Goal: Book appointment/travel/reservation

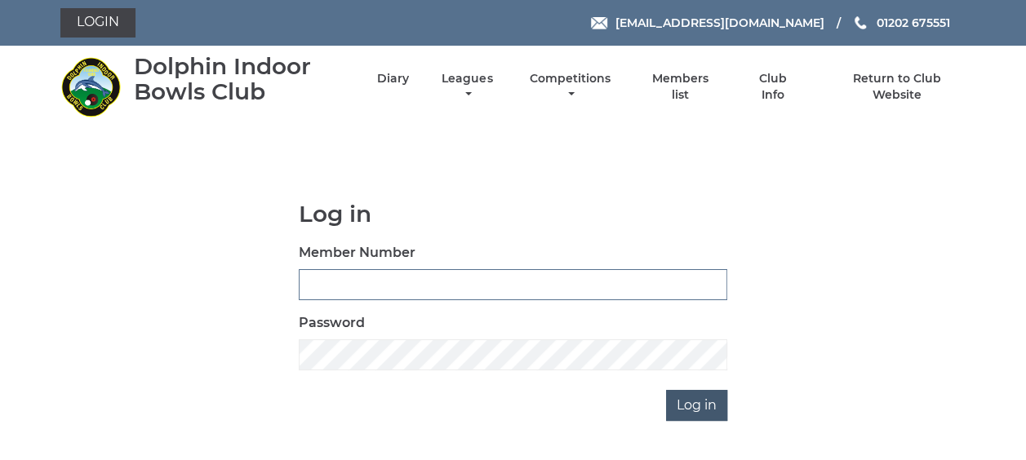
type input "3863"
click at [694, 403] on input "Log in" at bounding box center [696, 405] width 61 height 31
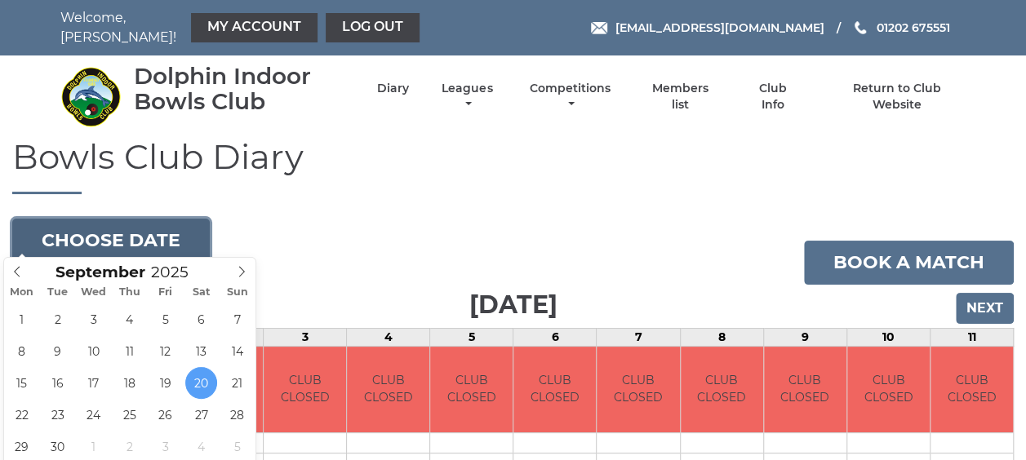
click at [136, 228] on button "Choose date" at bounding box center [110, 241] width 197 height 44
type input "[DATE]"
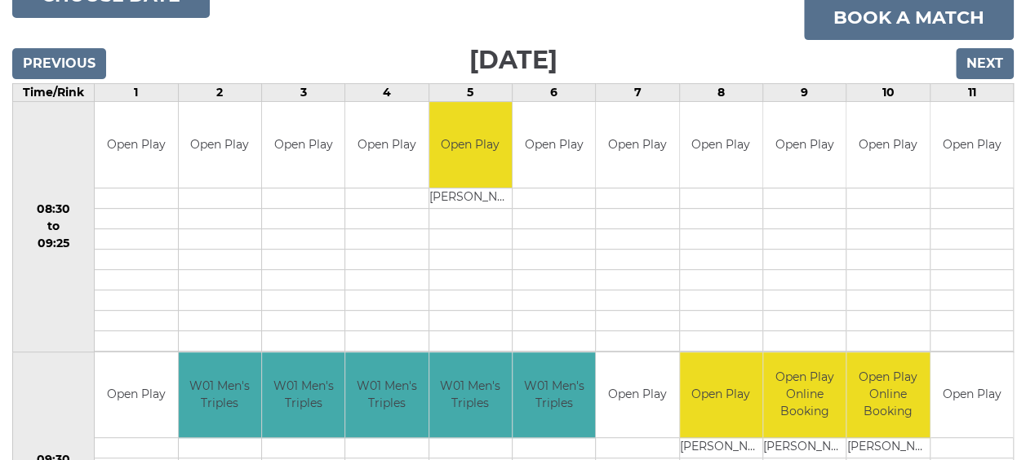
scroll to position [82, 0]
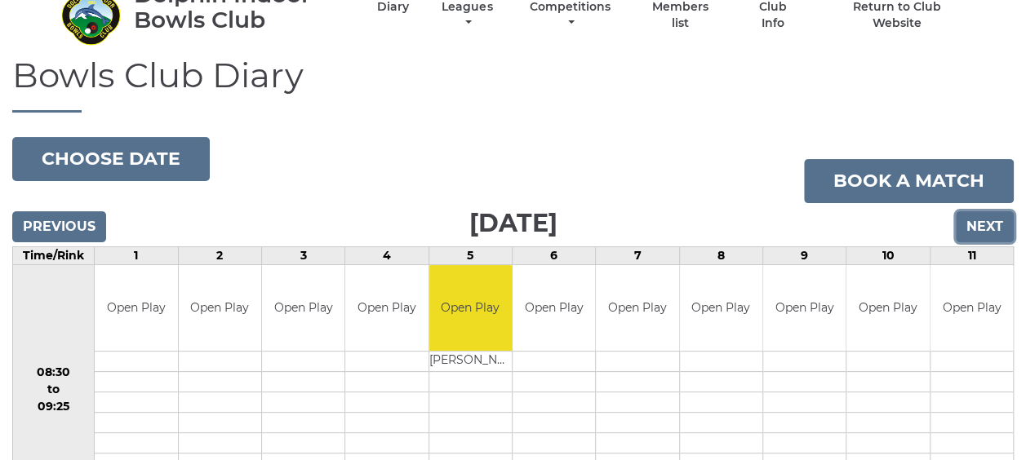
click at [976, 215] on input "Next" at bounding box center [985, 226] width 58 height 31
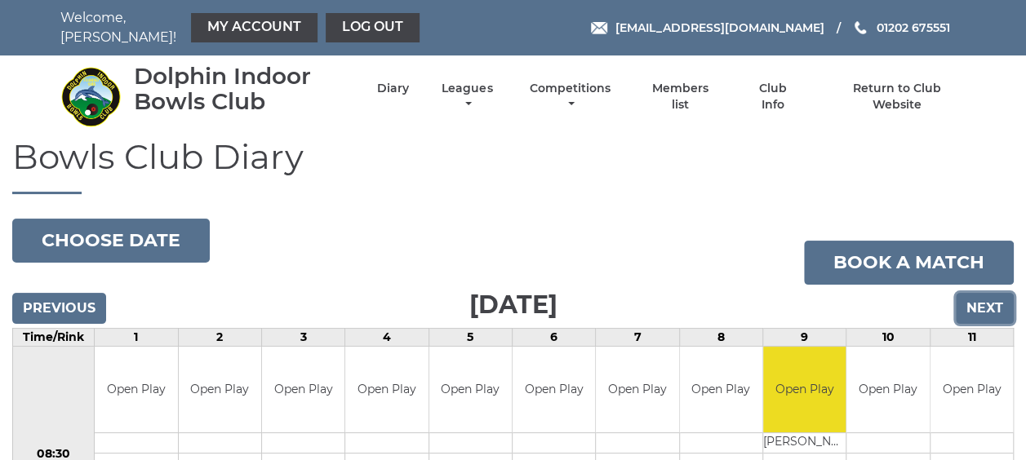
click at [972, 299] on input "Next" at bounding box center [985, 308] width 58 height 31
click at [974, 302] on input "Next" at bounding box center [985, 308] width 58 height 31
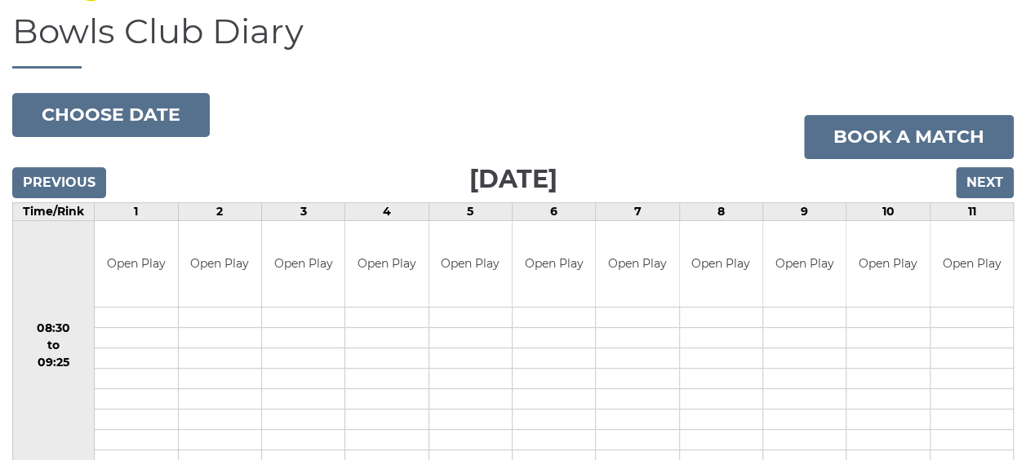
scroll to position [163, 0]
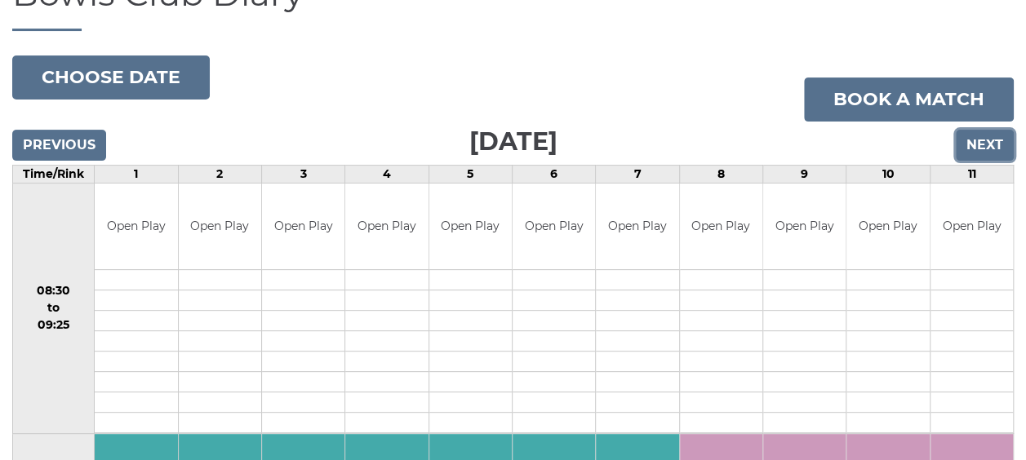
click at [977, 140] on input "Next" at bounding box center [985, 145] width 58 height 31
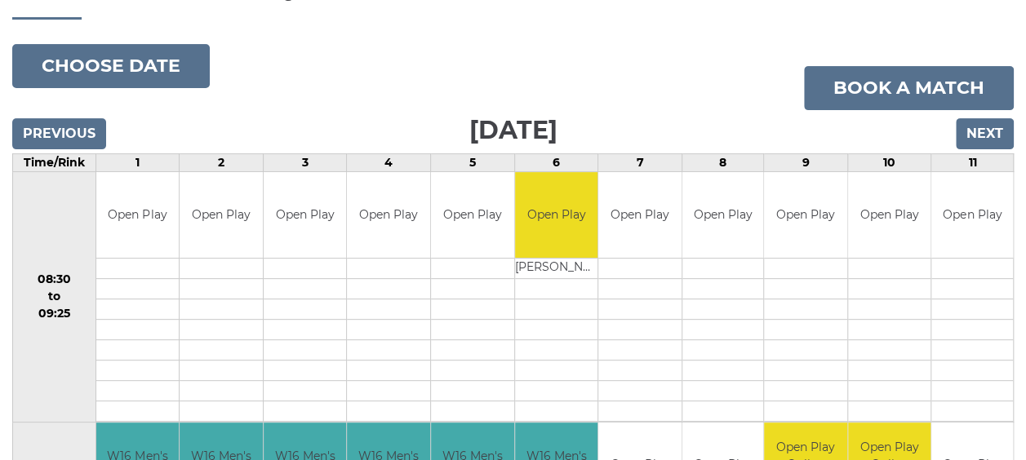
scroll to position [82, 0]
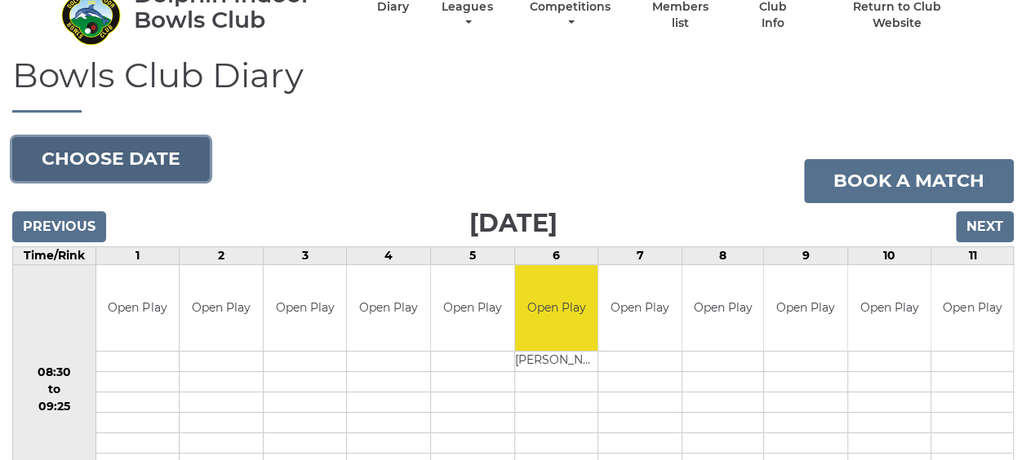
click at [104, 153] on button "Choose date" at bounding box center [110, 159] width 197 height 44
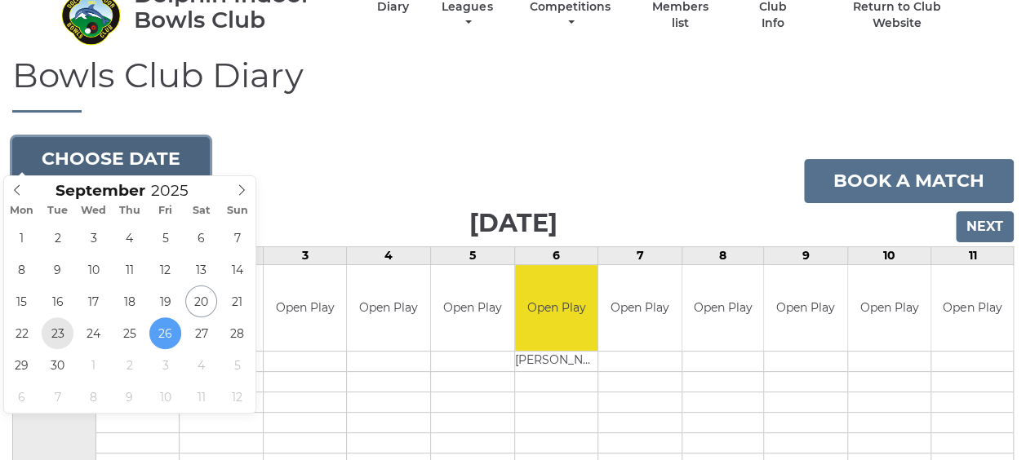
type input "[DATE]"
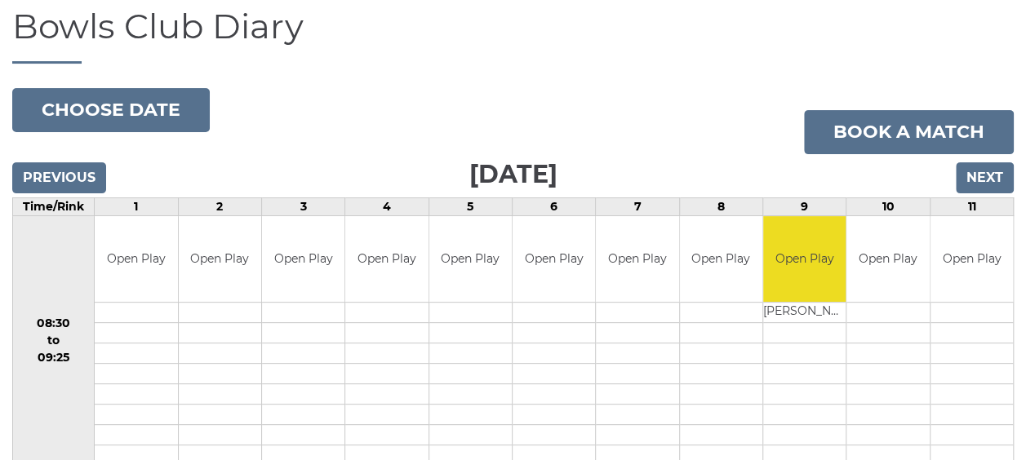
scroll to position [82, 0]
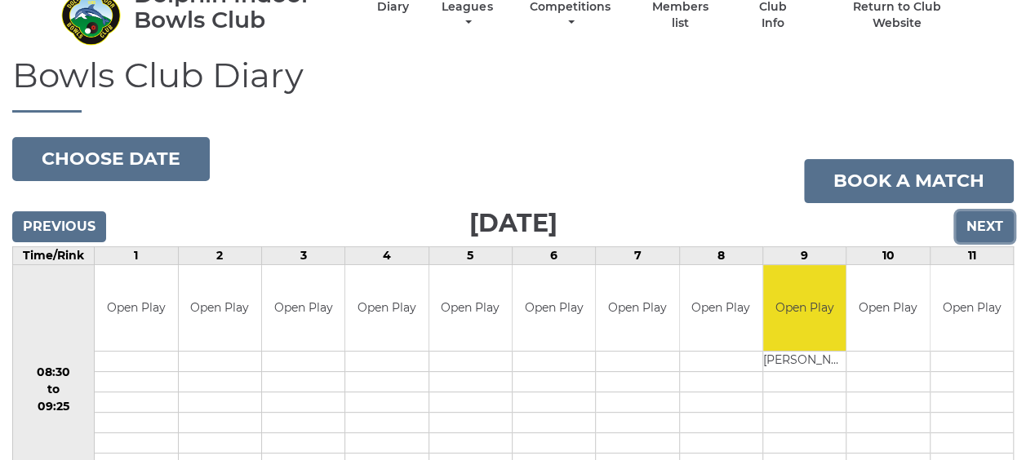
click at [978, 213] on input "Next" at bounding box center [985, 226] width 58 height 31
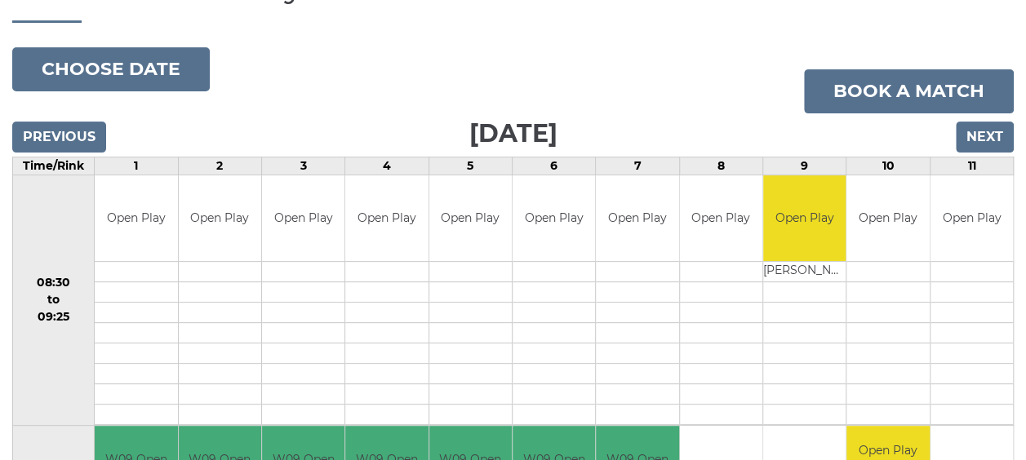
scroll to position [163, 0]
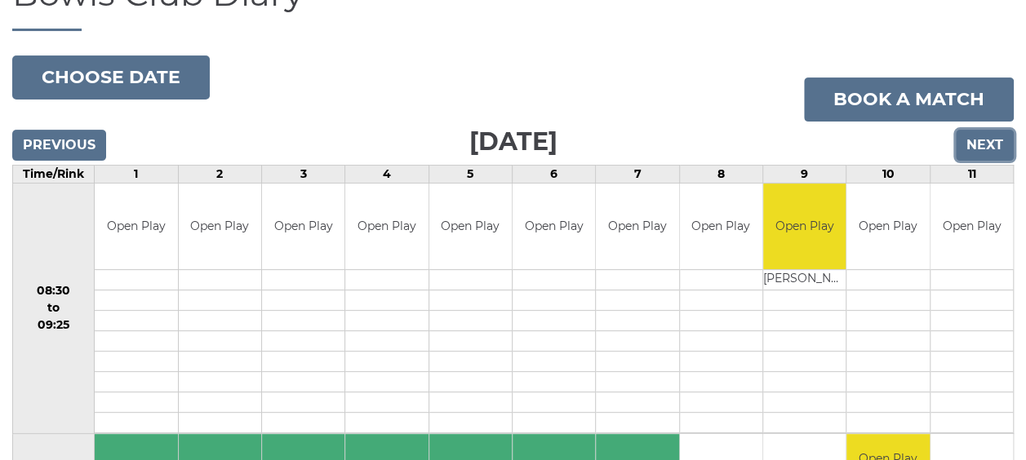
click at [979, 130] on input "Next" at bounding box center [985, 145] width 58 height 31
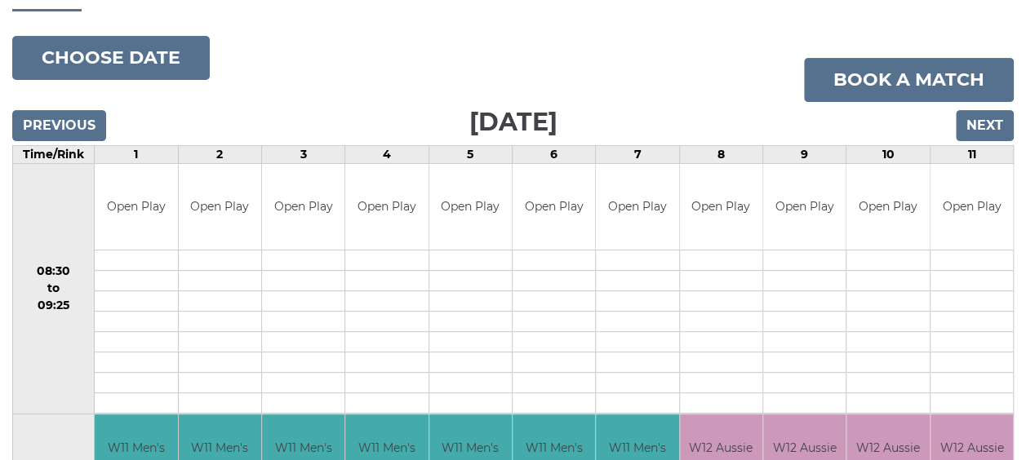
scroll to position [163, 0]
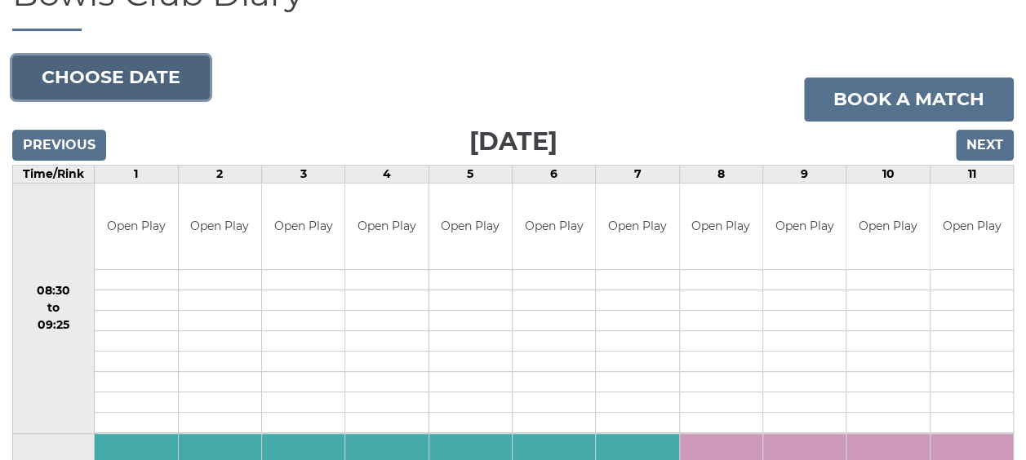
click at [132, 71] on button "Choose date" at bounding box center [110, 77] width 197 height 44
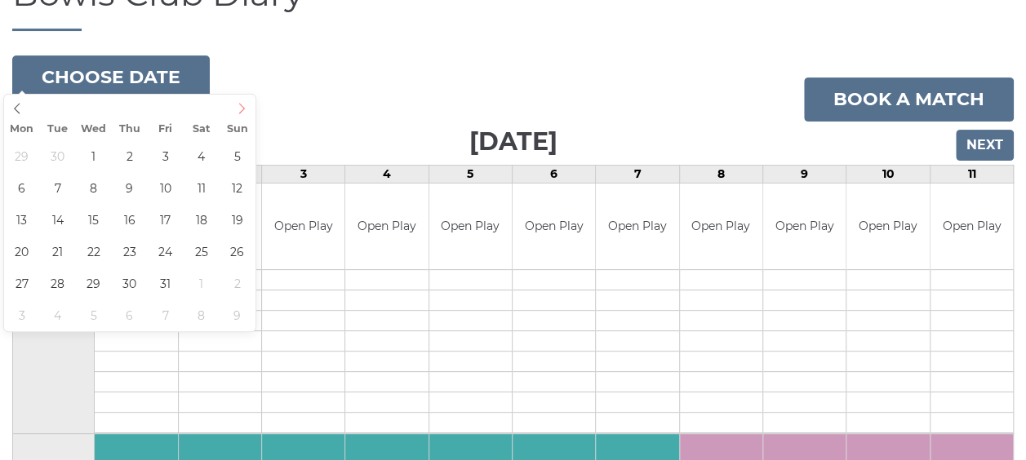
click at [246, 103] on icon at bounding box center [241, 108] width 11 height 11
type input "2025-10-06"
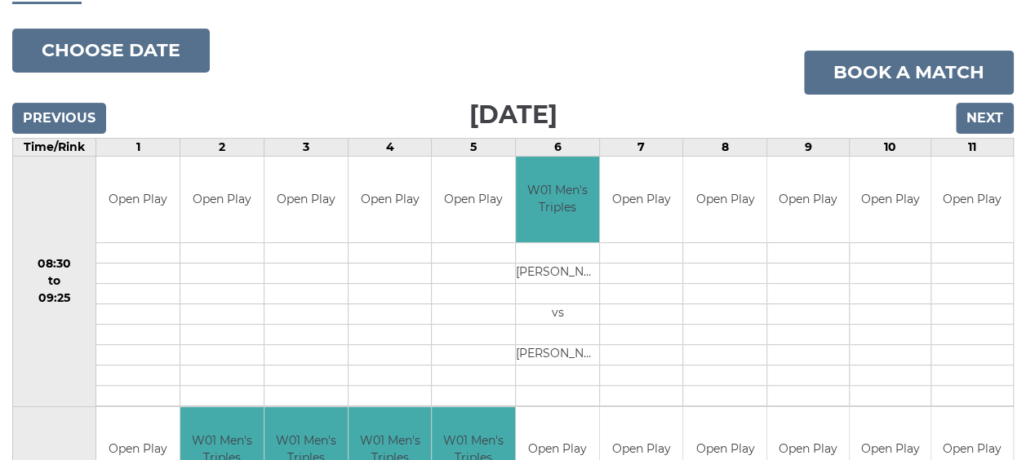
scroll to position [163, 0]
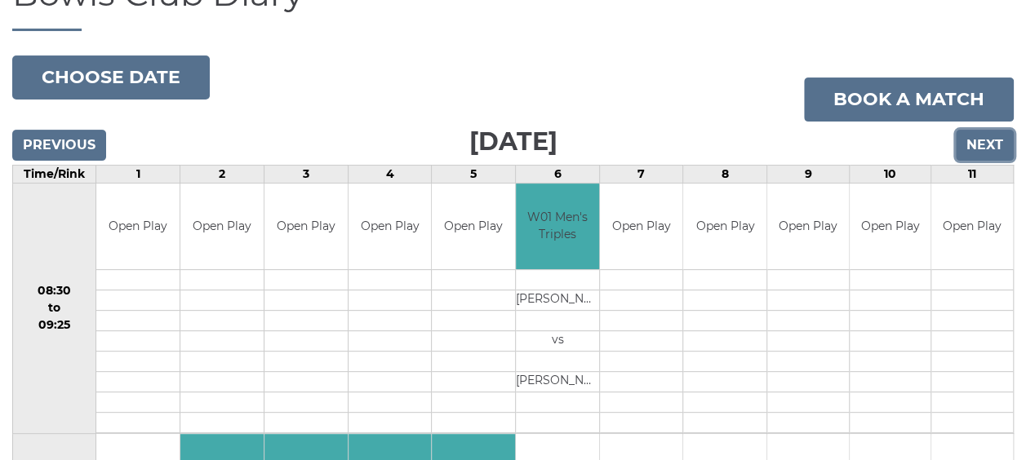
click at [980, 130] on input "Next" at bounding box center [985, 145] width 58 height 31
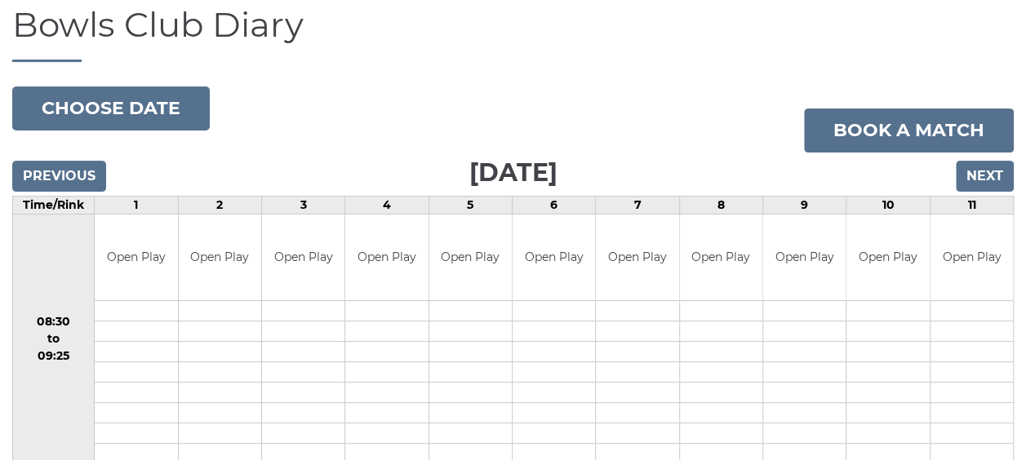
scroll to position [82, 0]
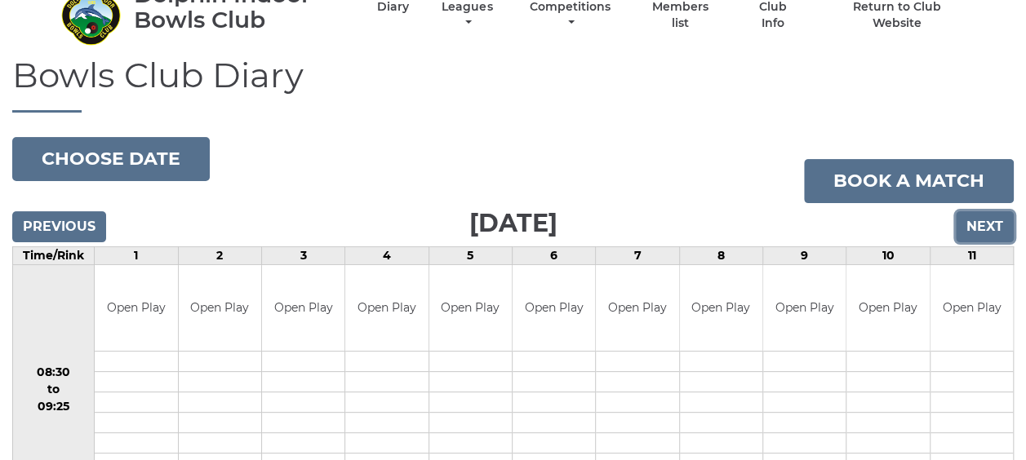
click at [985, 217] on input "Next" at bounding box center [985, 226] width 58 height 31
click at [78, 216] on input "Previous" at bounding box center [59, 226] width 94 height 31
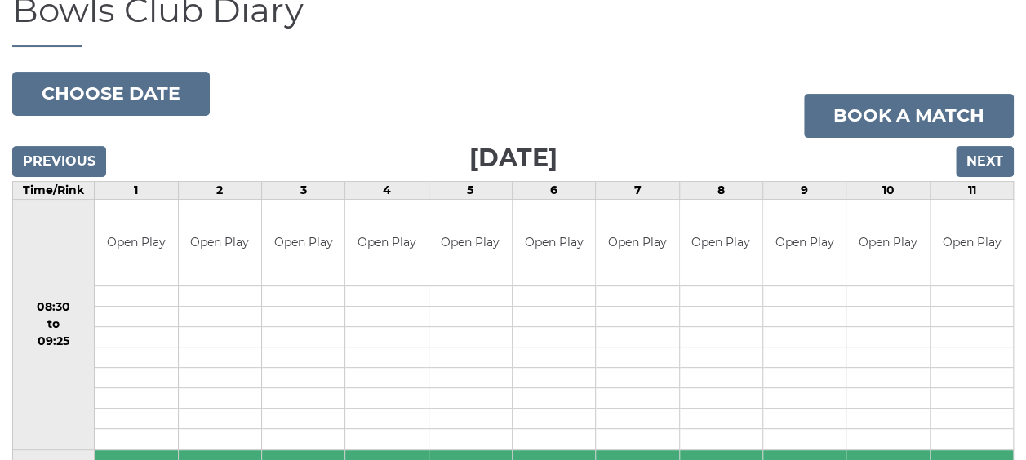
scroll to position [163, 0]
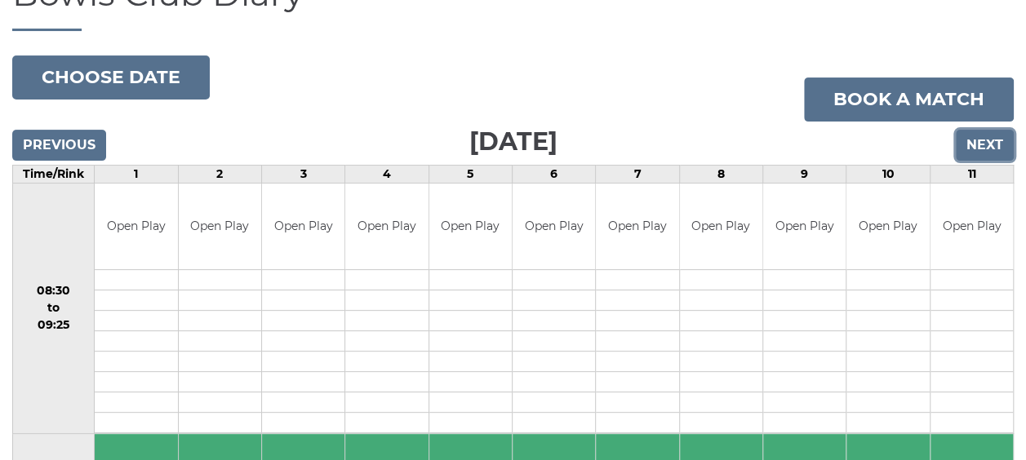
click at [982, 139] on input "Next" at bounding box center [985, 145] width 58 height 31
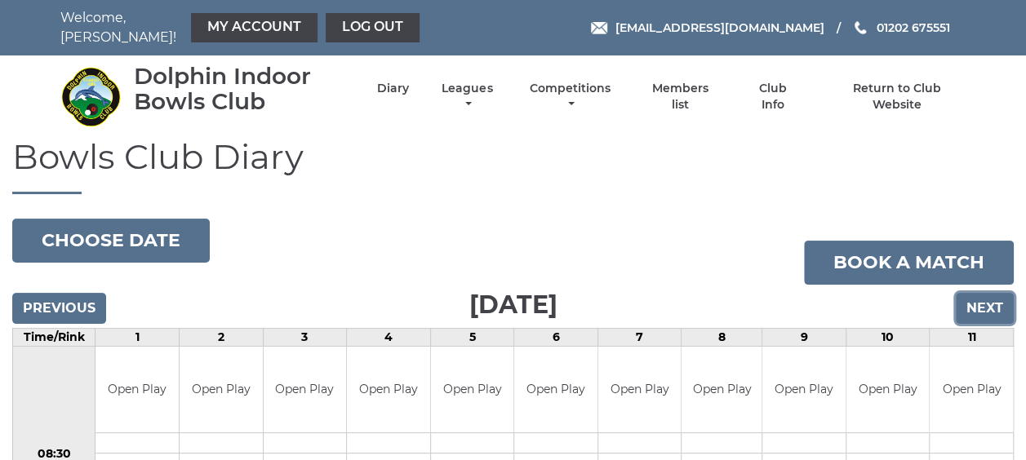
click at [979, 300] on input "Next" at bounding box center [985, 308] width 58 height 31
click at [359, 21] on link "Log out" at bounding box center [373, 27] width 94 height 29
